Goal: Task Accomplishment & Management: Complete application form

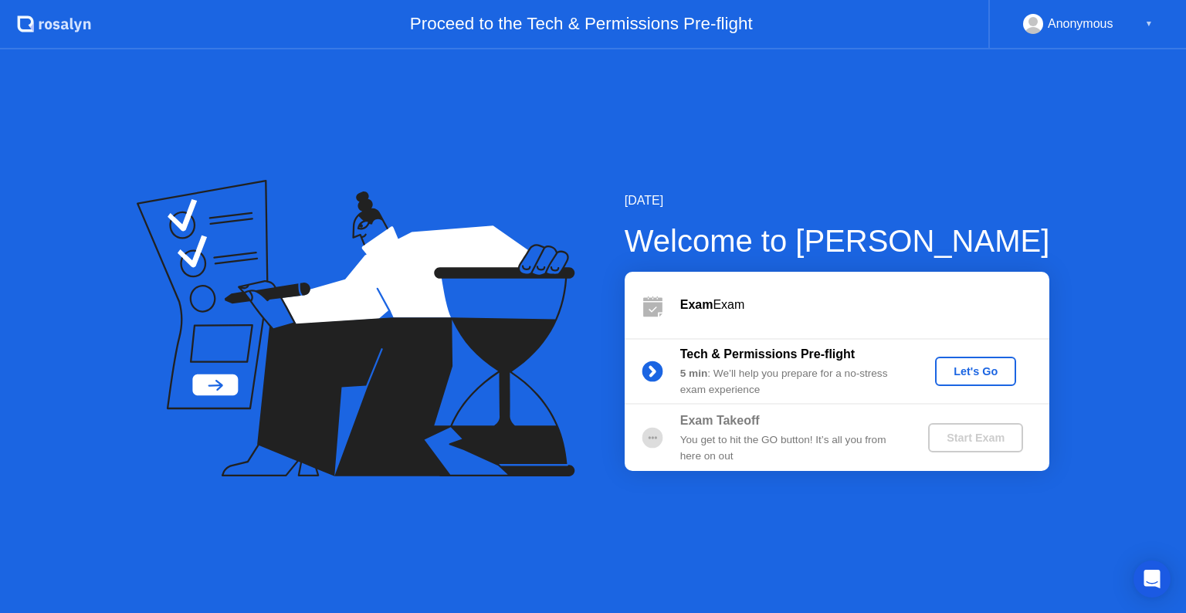
click at [970, 366] on div "Let's Go" at bounding box center [975, 371] width 69 height 12
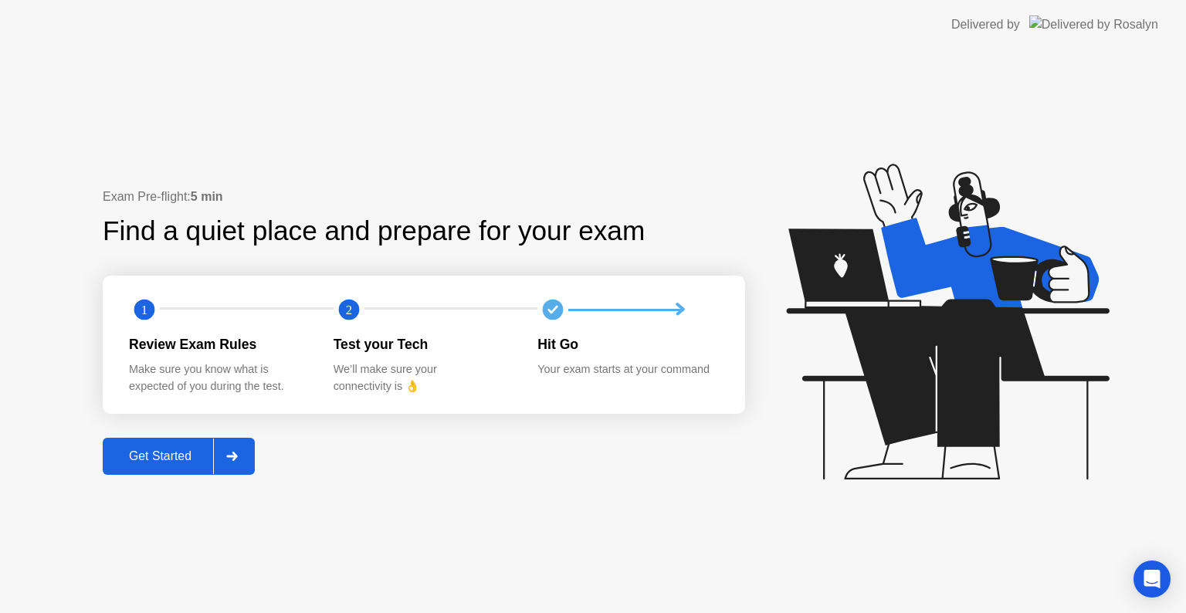
click at [182, 463] on div "Get Started" at bounding box center [160, 456] width 106 height 14
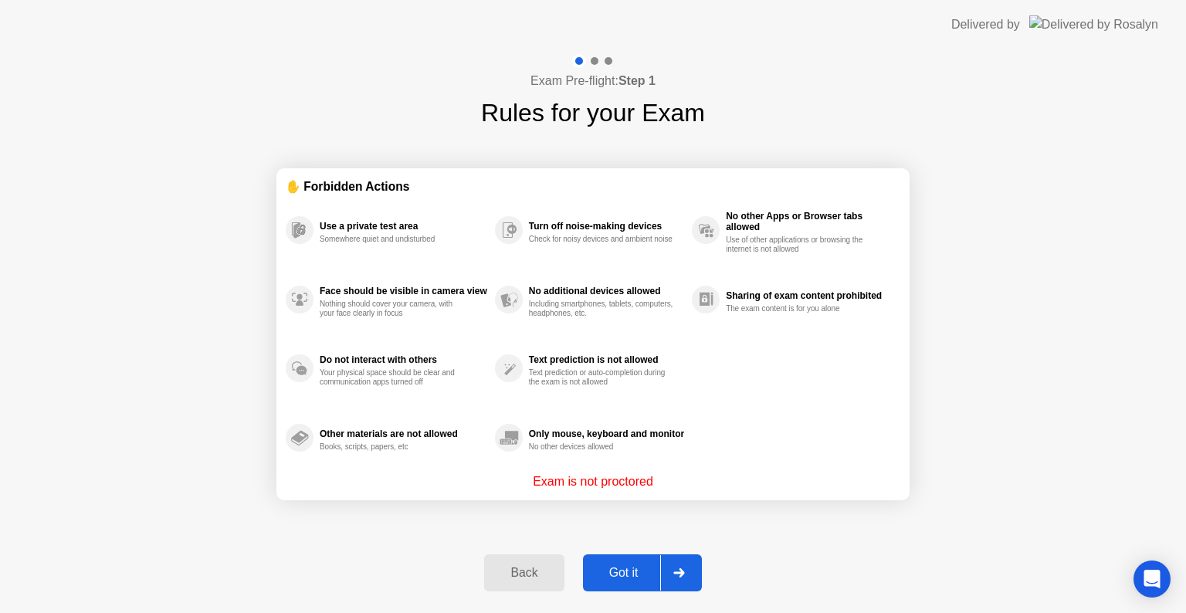
click at [629, 569] on div "Got it" at bounding box center [623, 573] width 73 height 14
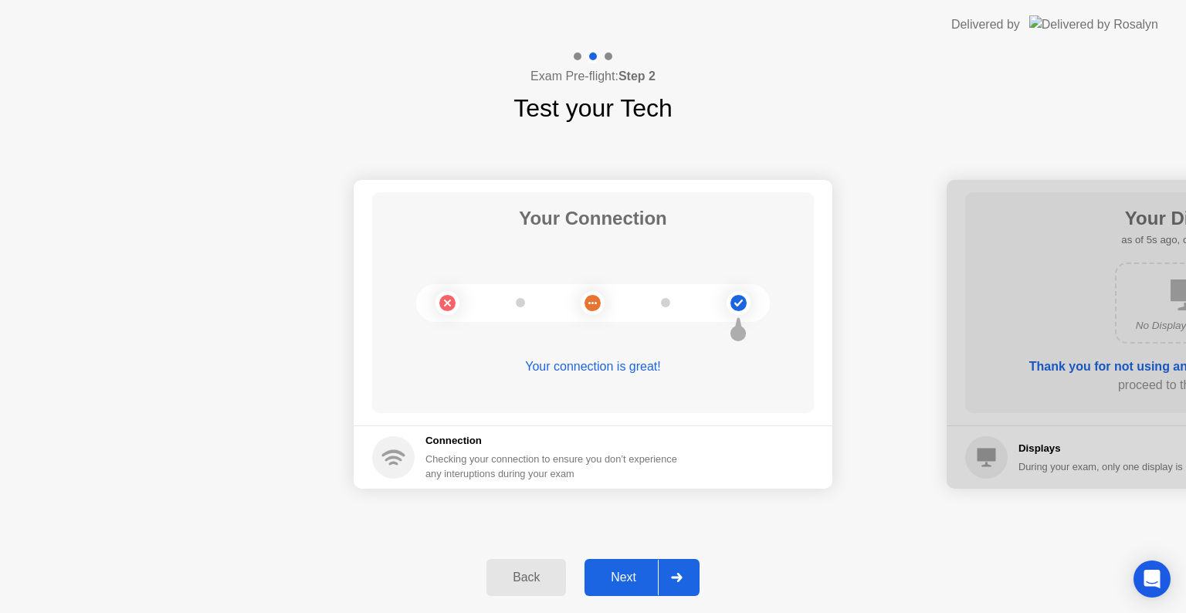
click at [629, 570] on div "Next" at bounding box center [623, 577] width 69 height 14
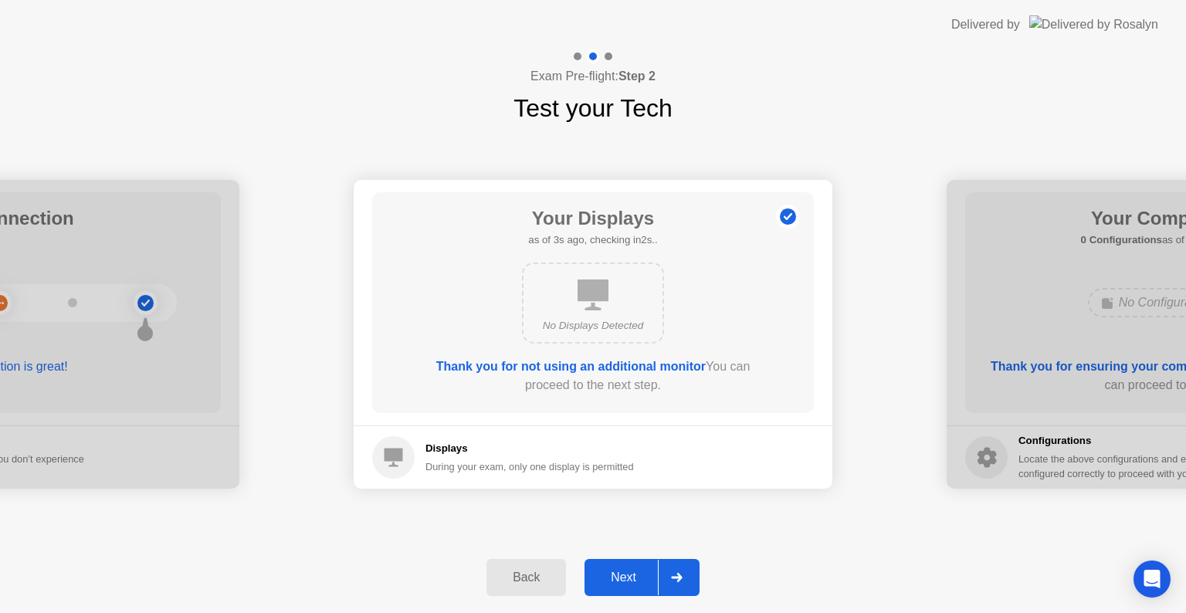
click at [629, 570] on div "Next" at bounding box center [623, 577] width 69 height 14
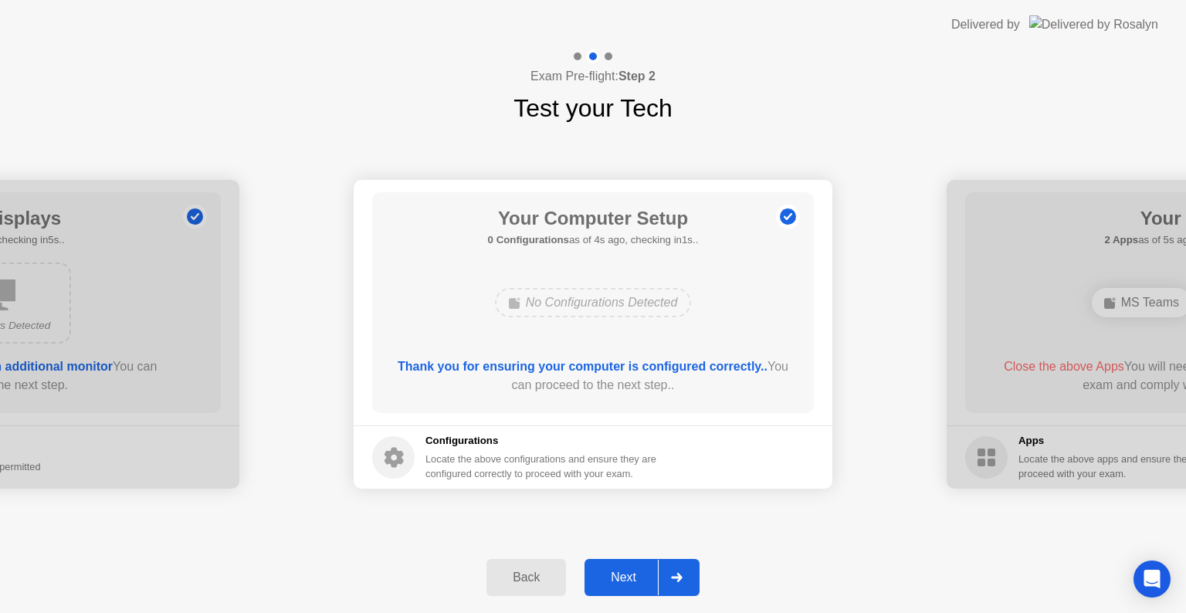
click at [629, 570] on div "Next" at bounding box center [623, 577] width 69 height 14
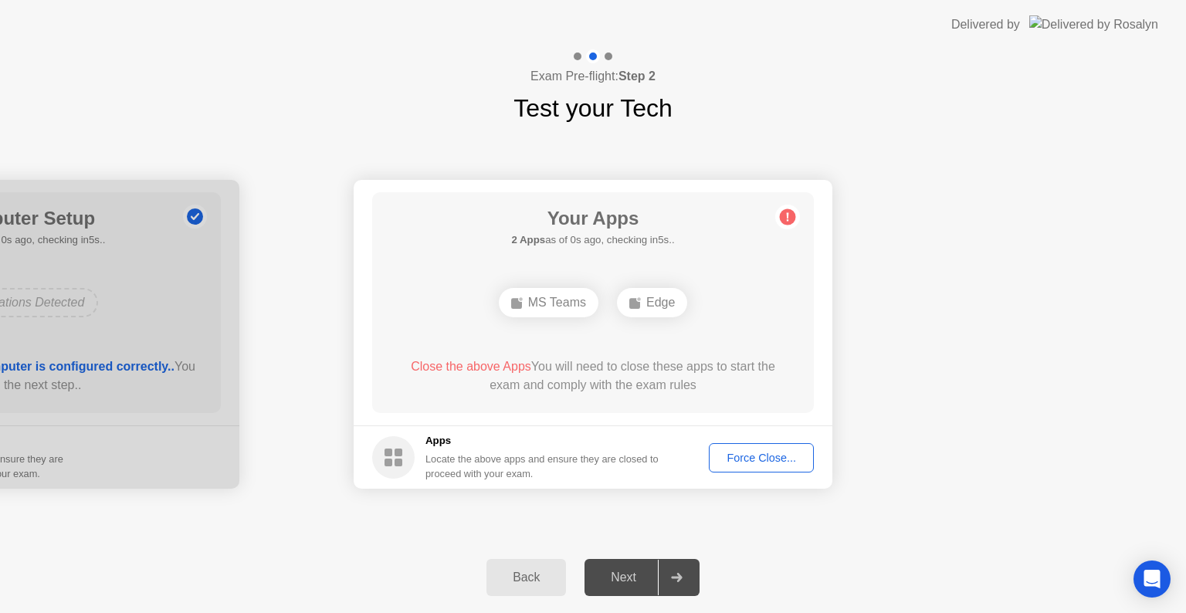
click at [743, 457] on div "Force Close..." at bounding box center [761, 458] width 94 height 12
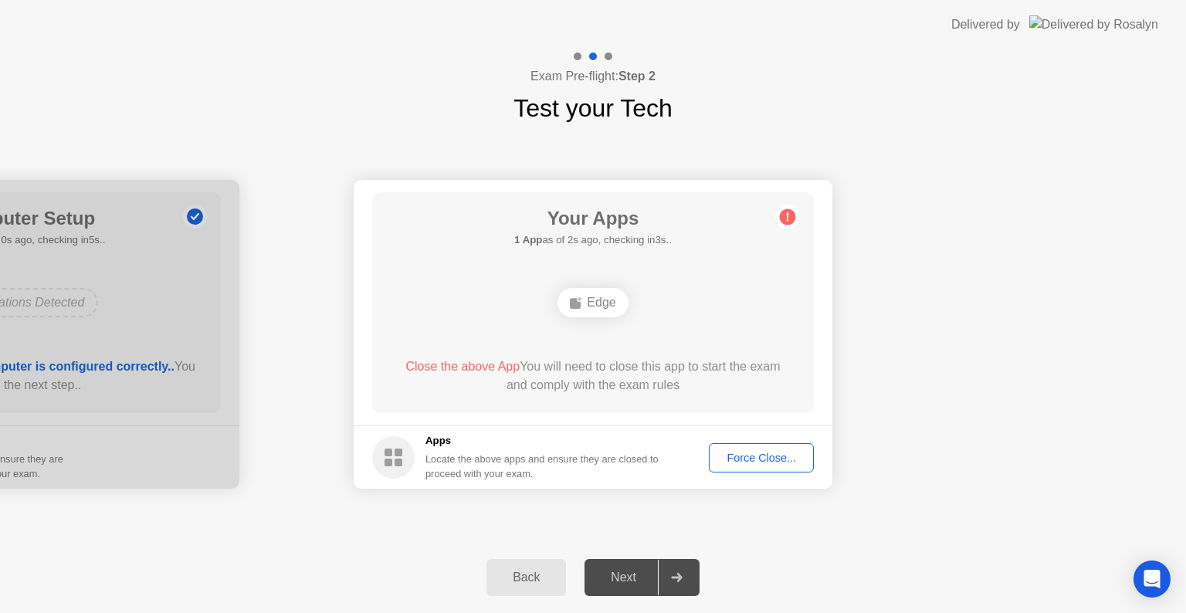
click at [769, 462] on div "Force Close..." at bounding box center [761, 458] width 94 height 12
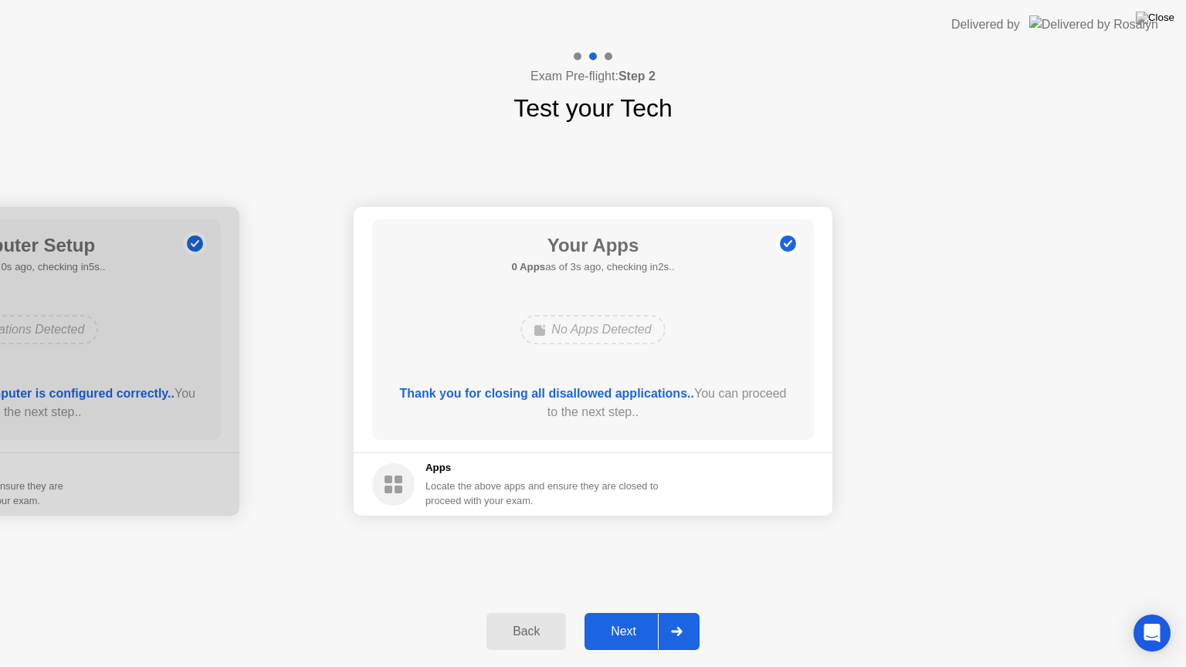
click at [626, 612] on button "Next" at bounding box center [641, 631] width 115 height 37
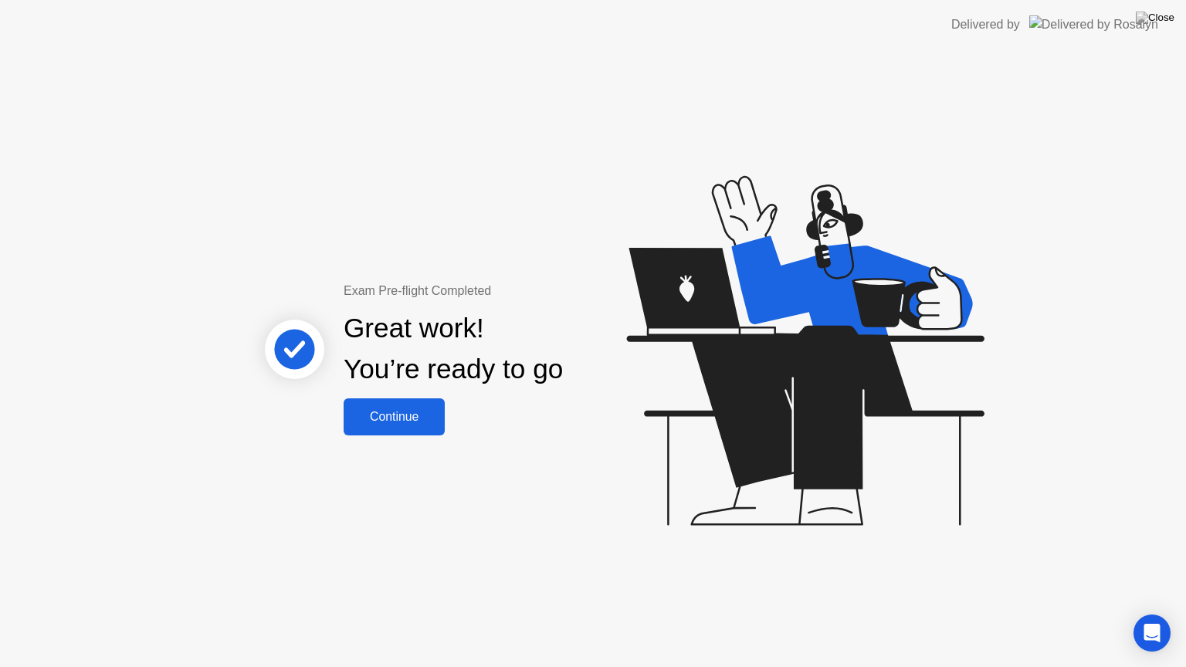
click at [420, 420] on div "Continue" at bounding box center [394, 417] width 92 height 14
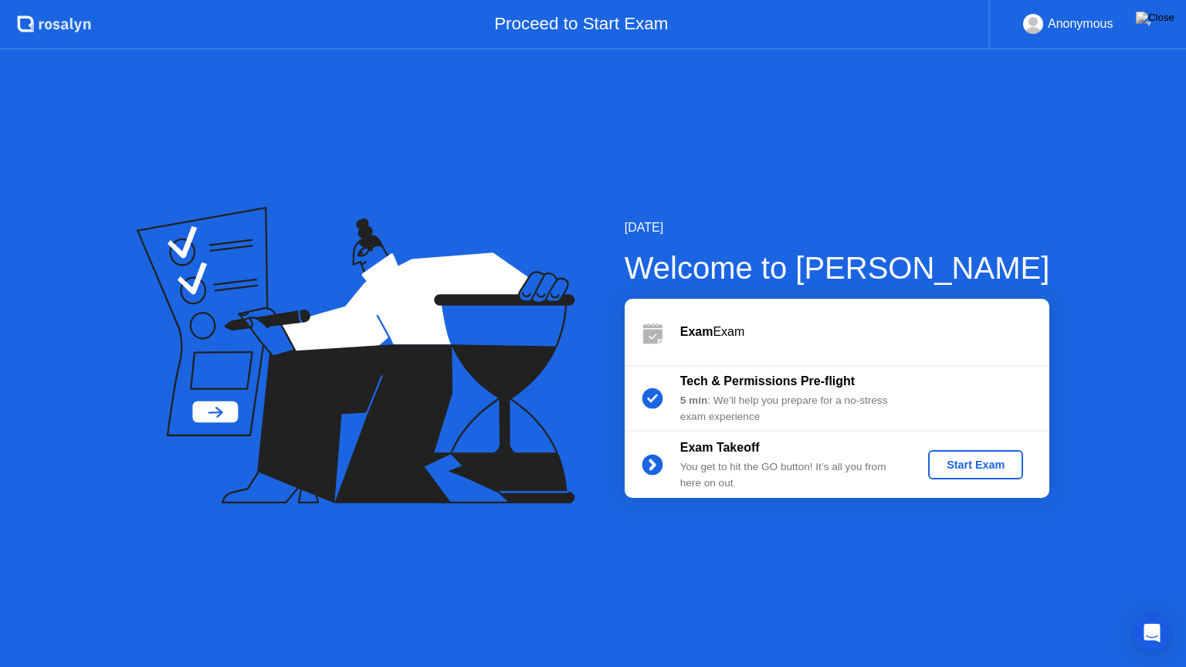
click at [995, 464] on div "Start Exam" at bounding box center [975, 465] width 83 height 12
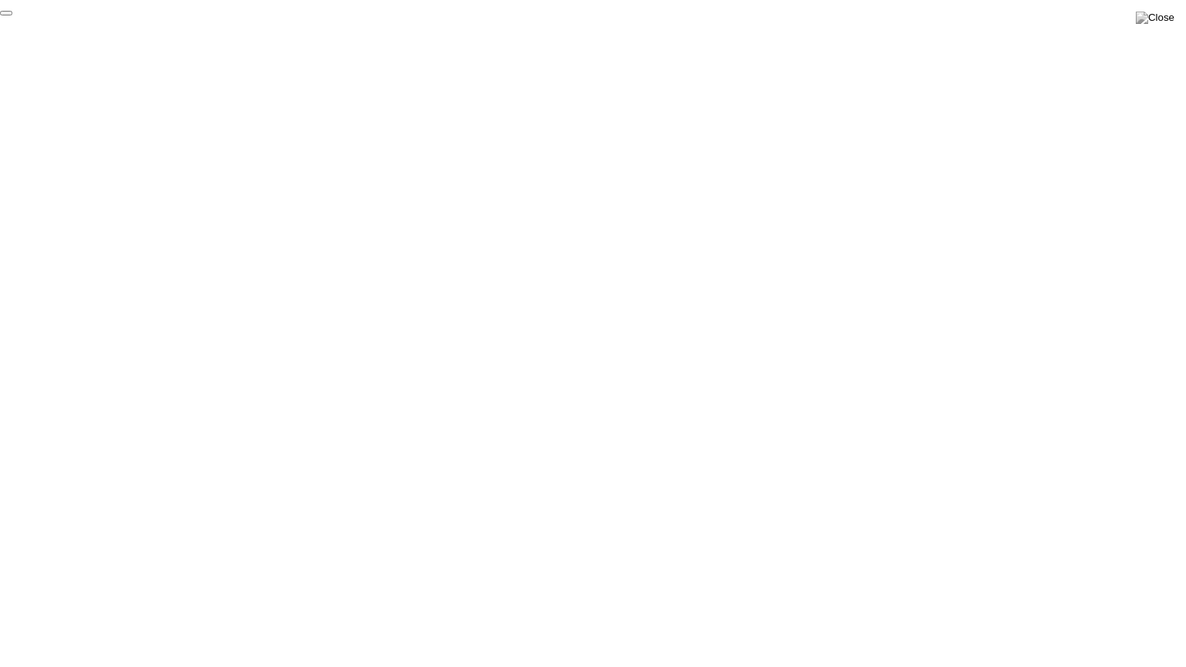
click div "End Proctoring Session"
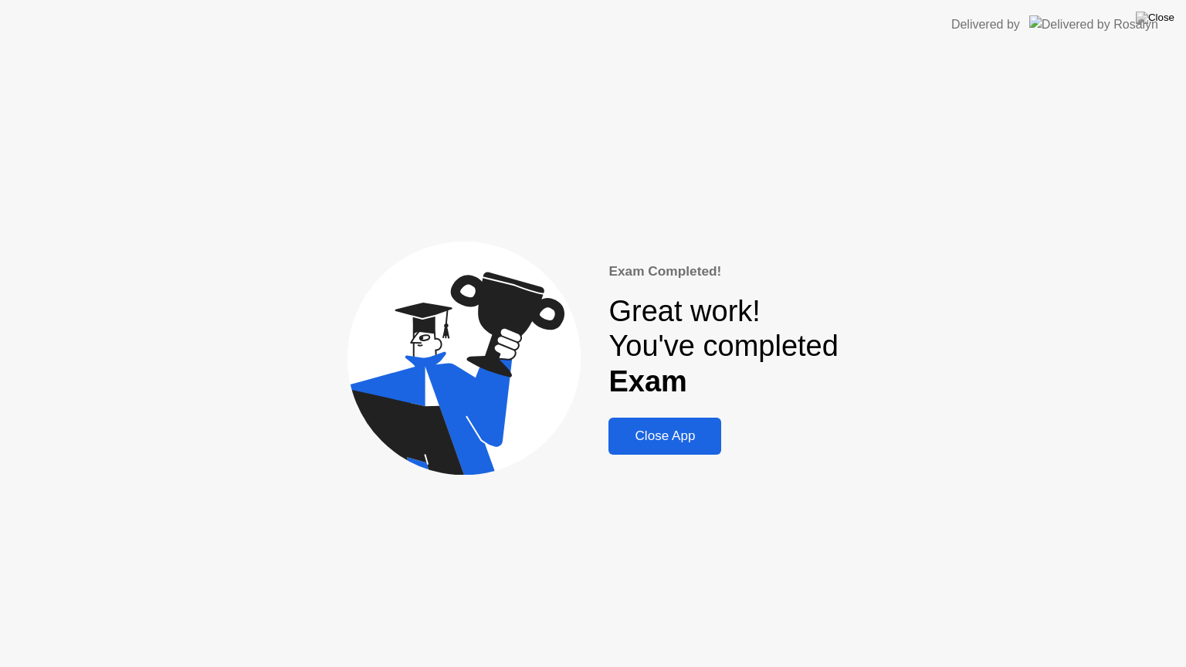
click at [684, 435] on div "Close App" at bounding box center [664, 435] width 103 height 15
